Goal: Find specific page/section: Find specific page/section

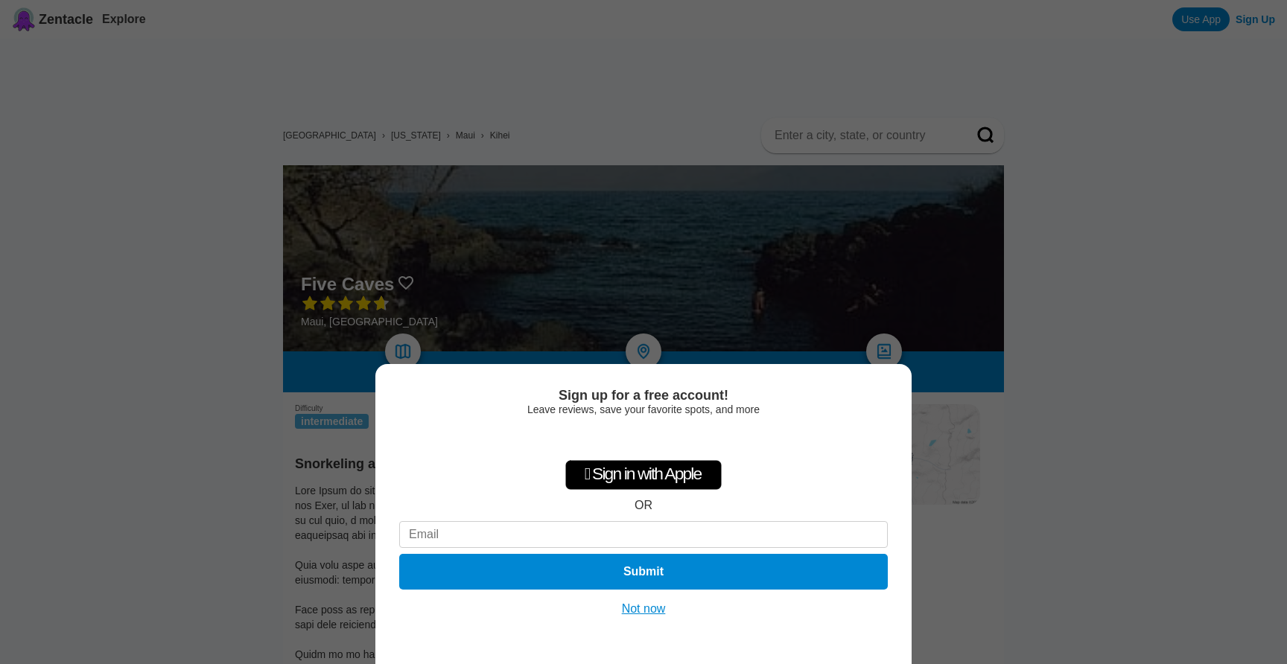
click at [642, 608] on button "Not now" at bounding box center [643, 609] width 53 height 15
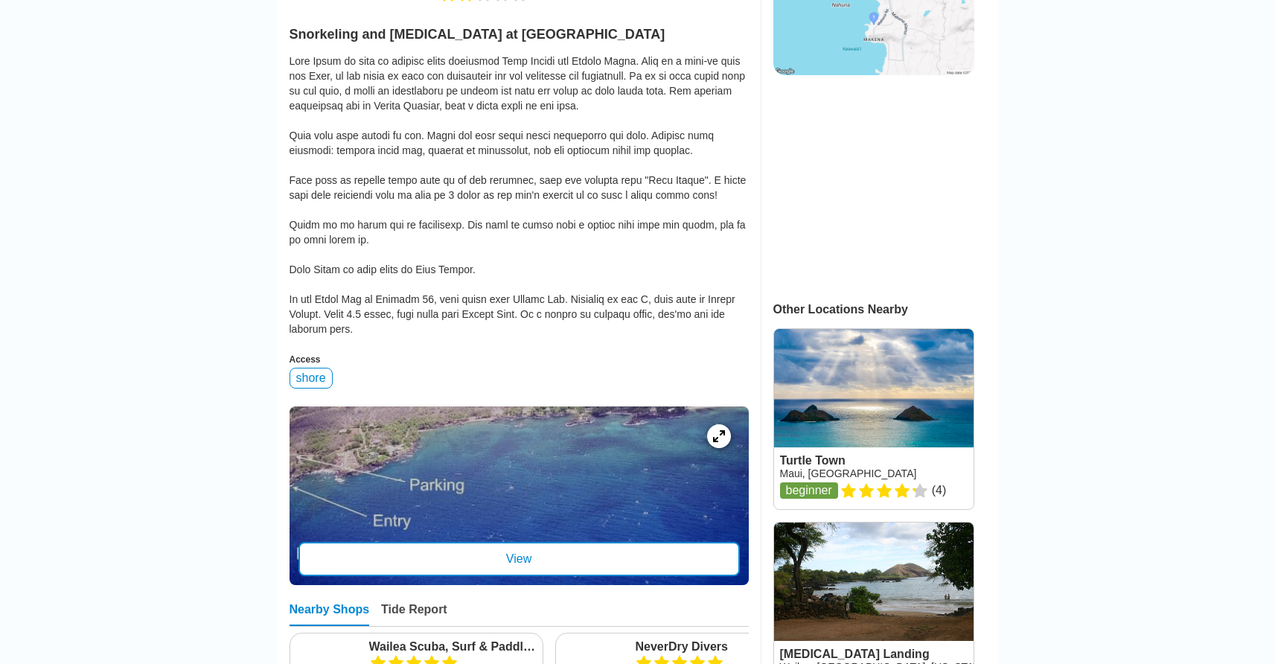
scroll to position [439, 0]
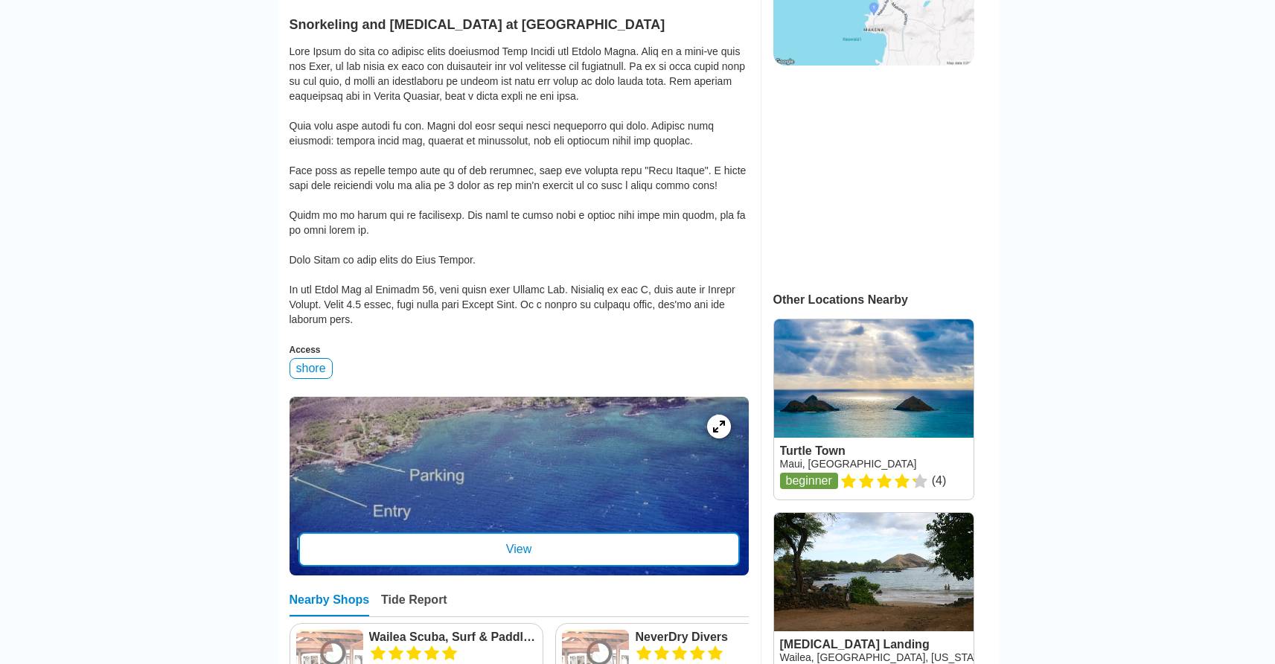
click at [557, 532] on div "View" at bounding box center [520, 549] width 442 height 34
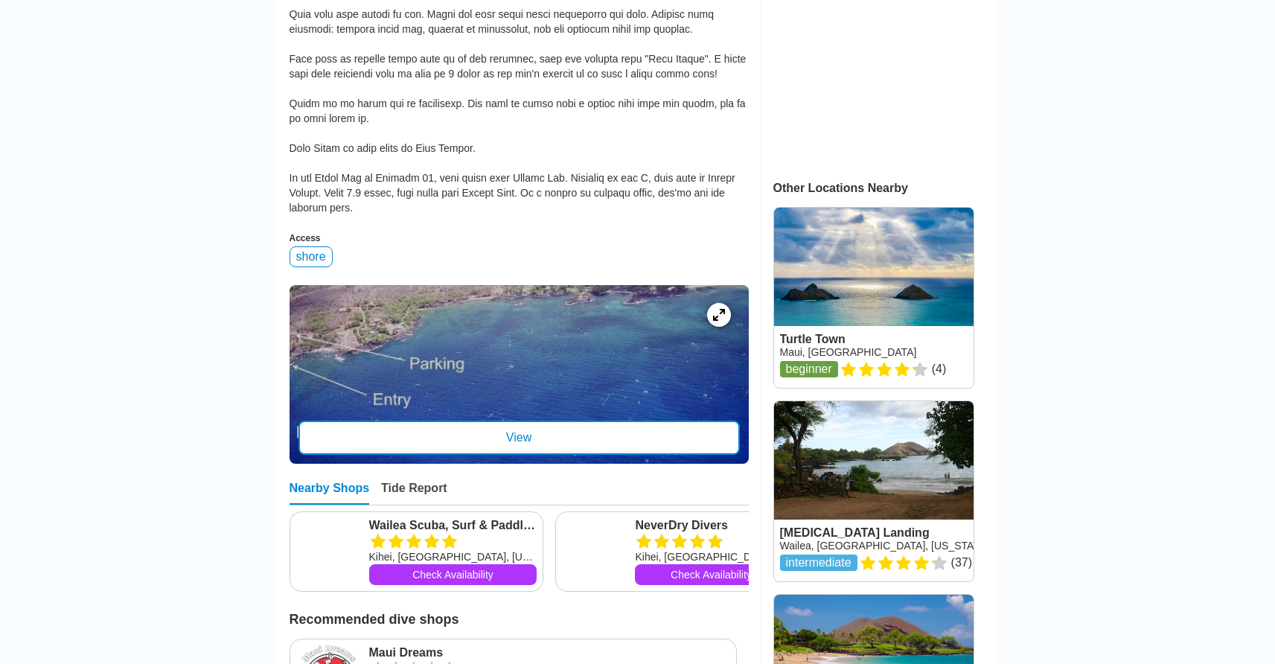
scroll to position [552, 0]
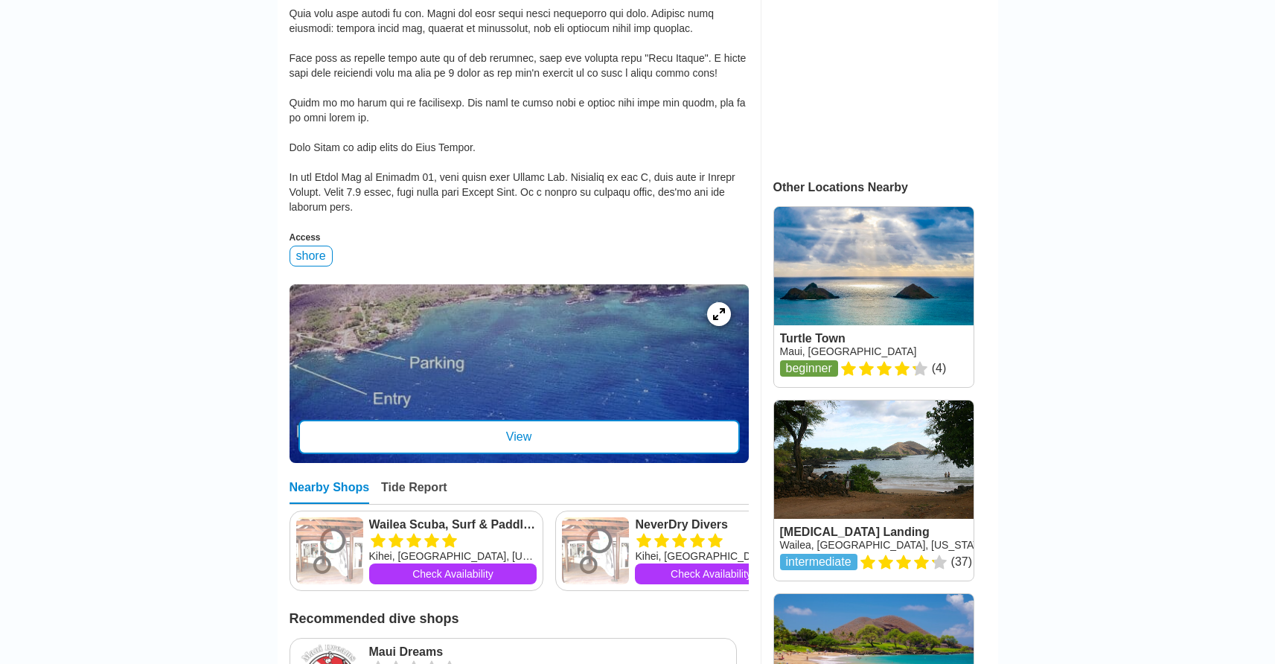
click at [522, 420] on div "View" at bounding box center [520, 437] width 442 height 34
